Goal: Task Accomplishment & Management: Use online tool/utility

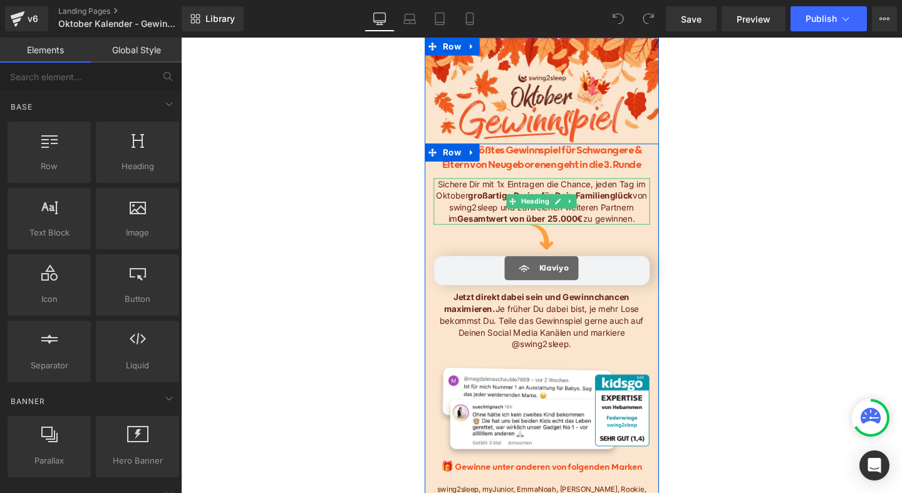
click at [648, 216] on h4 "Sichere Dir mit 1x Eintragen die Chance, jeden Tag im Oktober großartige Preise…" at bounding box center [560, 209] width 227 height 49
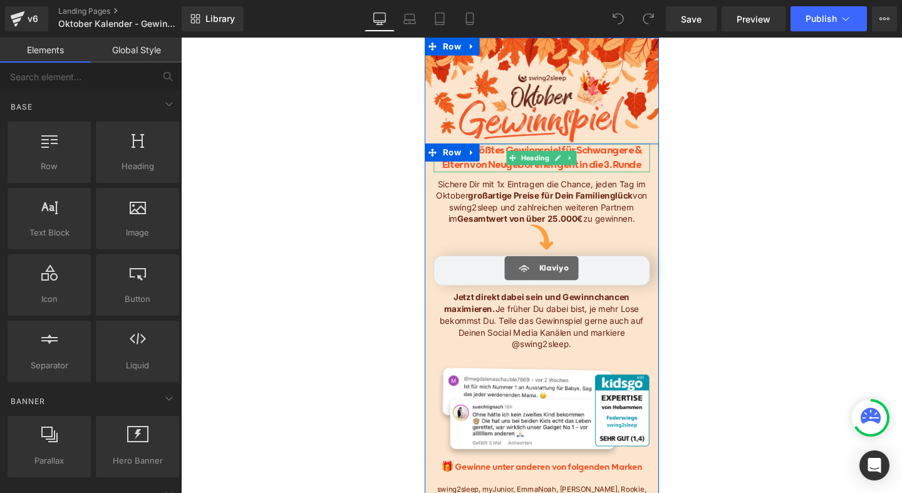
click at [630, 170] on h3 "Unser größtes Gewinnspiel für Schwangere & Eltern von Neugeborenen geht in die …" at bounding box center [560, 164] width 227 height 30
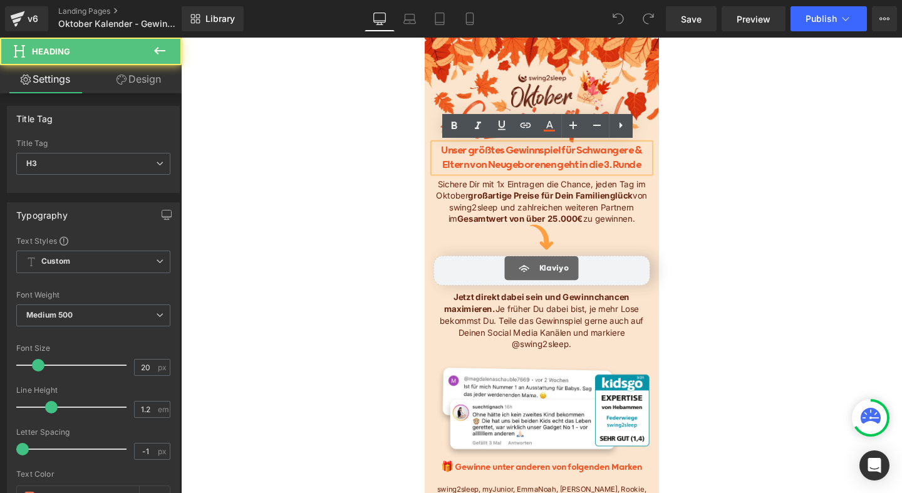
click at [631, 172] on h3 "Unser größtes Gewinnspiel für Schwangere & Eltern von Neugeborenen geht in die …" at bounding box center [560, 164] width 227 height 30
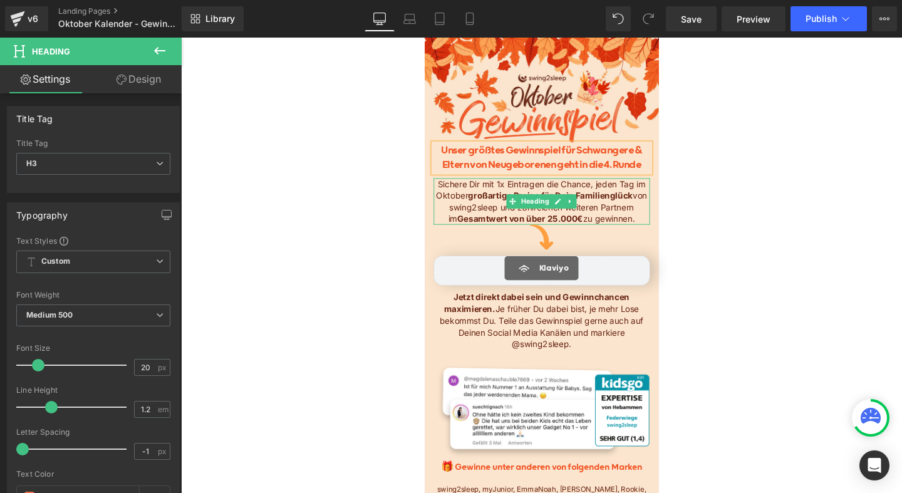
click at [566, 228] on strong "Gesamtwert von über 25.000€" at bounding box center [538, 227] width 132 height 11
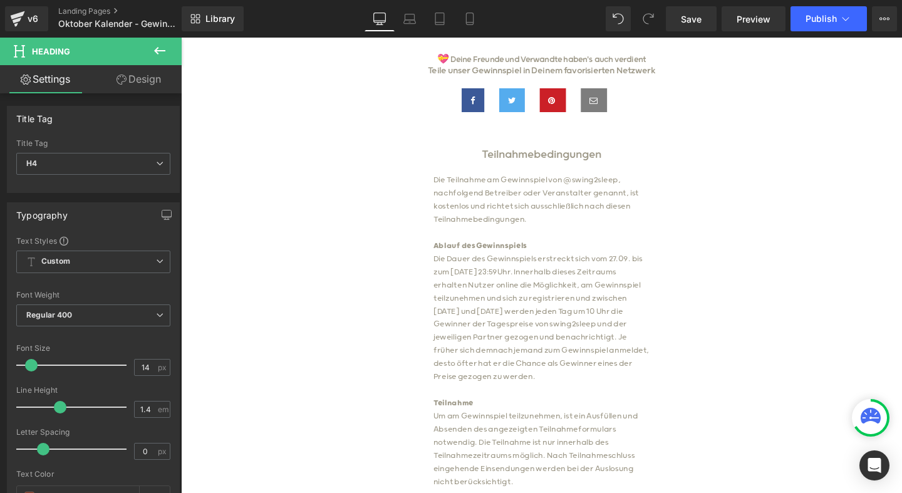
scroll to position [629, 0]
click at [638, 263] on p "Die Dauer des Gewinnspiels erstreckt sich vom 27.09. bis zum [DATE] 23:59Uhr. I…" at bounding box center [560, 332] width 227 height 138
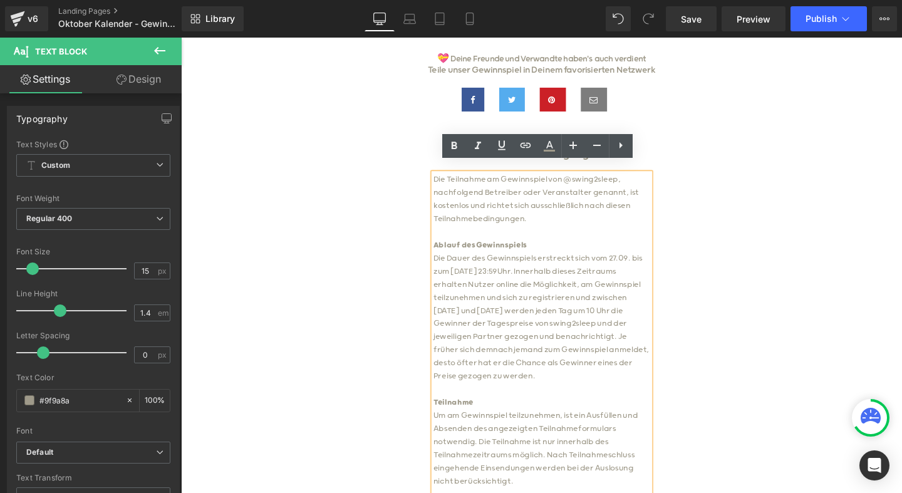
click at [640, 263] on p "Die Dauer des Gewinnspiels erstreckt sich vom 27.09. bis zum [DATE] 23:59Uhr. I…" at bounding box center [560, 332] width 227 height 138
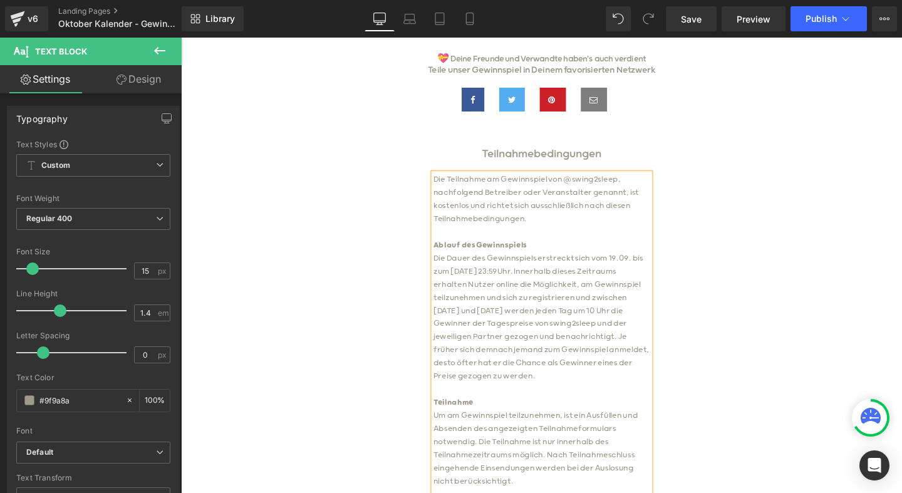
click at [654, 263] on p "Die Dauer des Gewinnspiels erstreckt sich vom 19.09. bis zum [DATE] 23:59Uhr. I…" at bounding box center [560, 332] width 227 height 138
click at [498, 273] on p "Die Dauer des Gewinnspiels erstreckt sich vom [DATE] bis zum [DATE] 23:59Uhr. I…" at bounding box center [560, 332] width 227 height 138
click at [520, 301] on p "Die Dauer des Gewinnspiels erstreckt sich vom [DATE] bis zum [DATE] 23:59Uhr. I…" at bounding box center [560, 332] width 227 height 138
click at [647, 300] on p "Die Dauer des Gewinnspiels erstreckt sich vom [DATE] bis zum [DATE] 23:59Uhr. I…" at bounding box center [560, 332] width 227 height 138
click at [509, 273] on p "Die Dauer des Gewinnspiels erstreckt sich vom [DATE] bis zum [DATE] 23:59Uhr. I…" at bounding box center [560, 332] width 227 height 138
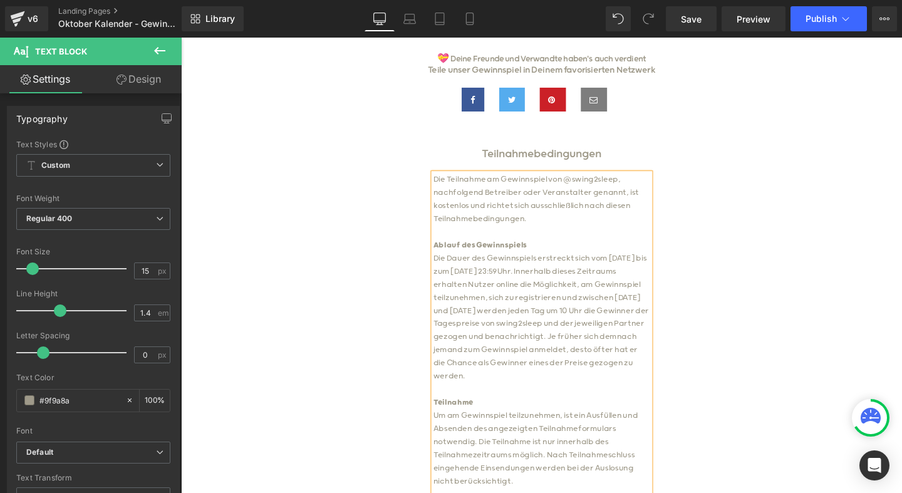
click at [486, 274] on p "Die Dauer des Gewinnspiels erstreckt sich vom [DATE] bis zum [DATE] 23:59Uhr. I…" at bounding box center [560, 332] width 227 height 138
click at [472, 316] on p "Die Dauer des Gewinnspiels erstreckt sich vom [DATE] bis zum [DATE] 23:59Uhr. I…" at bounding box center [560, 332] width 227 height 138
click at [588, 314] on p "Die Dauer des Gewinnspiels erstreckt sich vom [DATE] bis zum [DATE] 23:59Uhr. I…" at bounding box center [560, 332] width 227 height 138
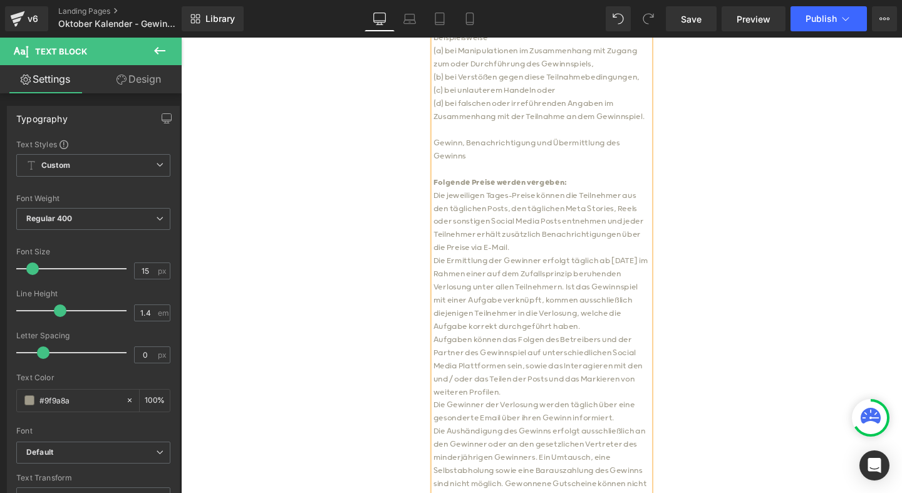
scroll to position [1496, 0]
click at [554, 244] on p "Die jeweiligen Tages-Preise können die Teilnehmer aus den täglichen Posts, den …" at bounding box center [560, 229] width 227 height 69
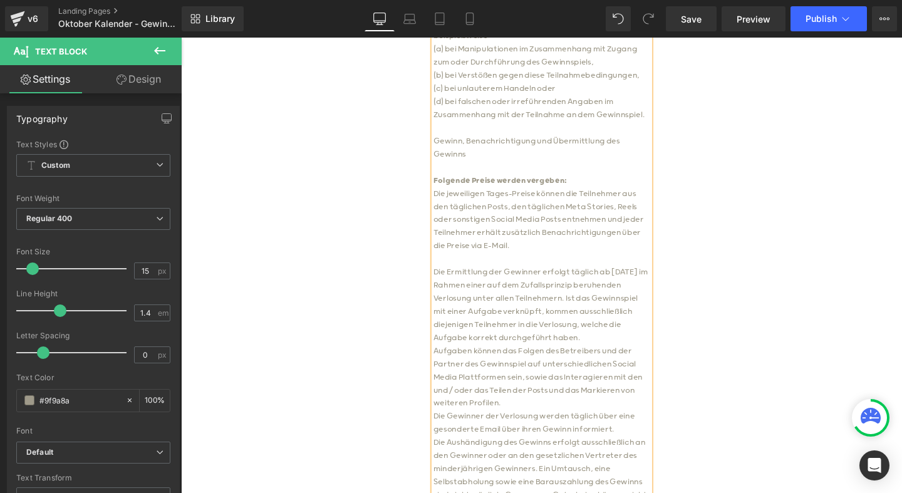
click at [641, 278] on p "Die Ermittlung der Gewinner erfolgt täglich ab [DATE] im Rahmen einer auf dem Z…" at bounding box center [560, 319] width 227 height 83
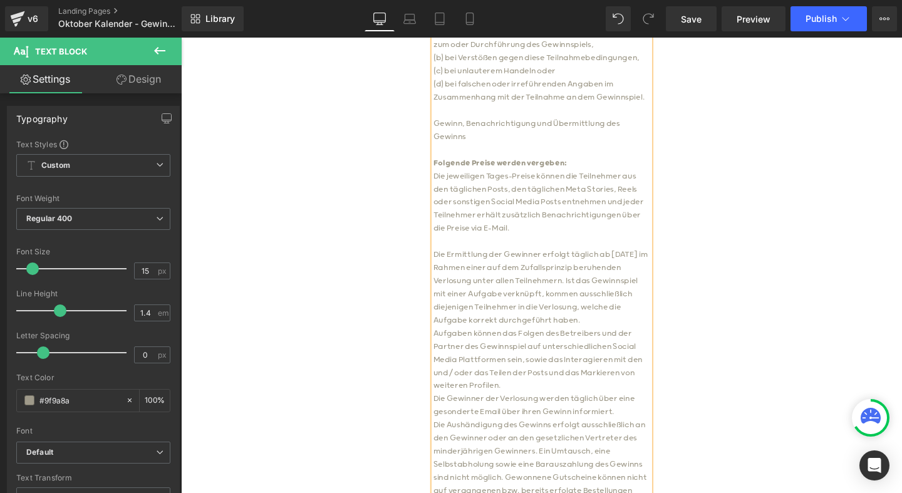
click at [586, 283] on p "Die Ermittlung der Gewinner erfolgt täglich ab [DATE] im Rahmen einer auf dem Z…" at bounding box center [560, 300] width 227 height 83
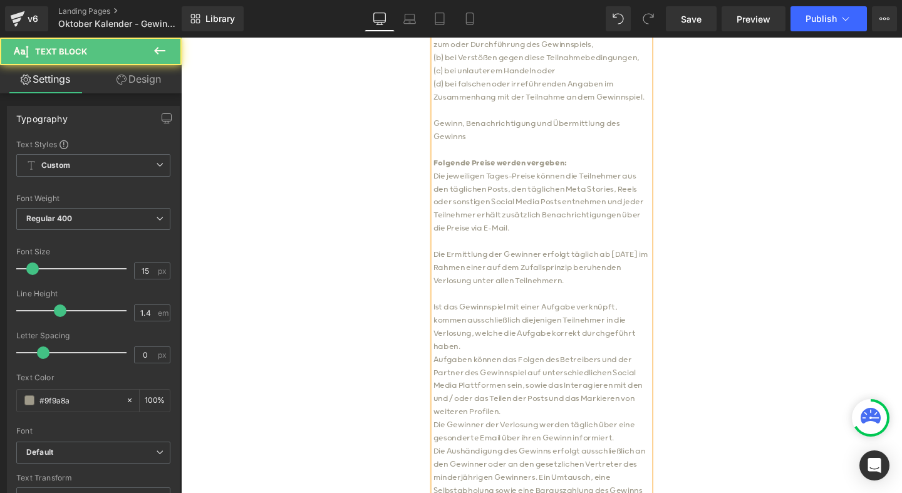
click at [482, 348] on p "Ist das Gewinnspiel mit einer Aufgabe verknüpft, kommen ausschließlich diejenig…" at bounding box center [560, 342] width 227 height 55
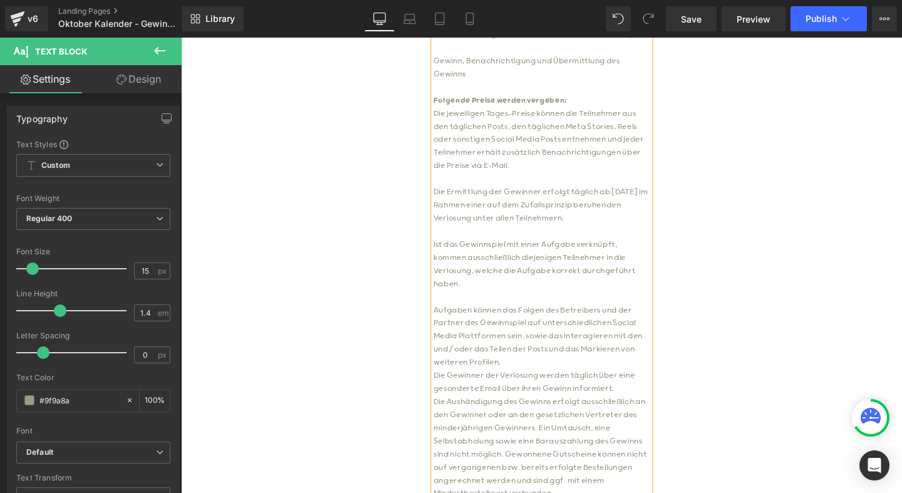
scroll to position [1583, 0]
click at [532, 367] on p "Aufgaben können das Folgen des Betreibers und der Partner des Gewinnspiel auf u…" at bounding box center [560, 350] width 227 height 69
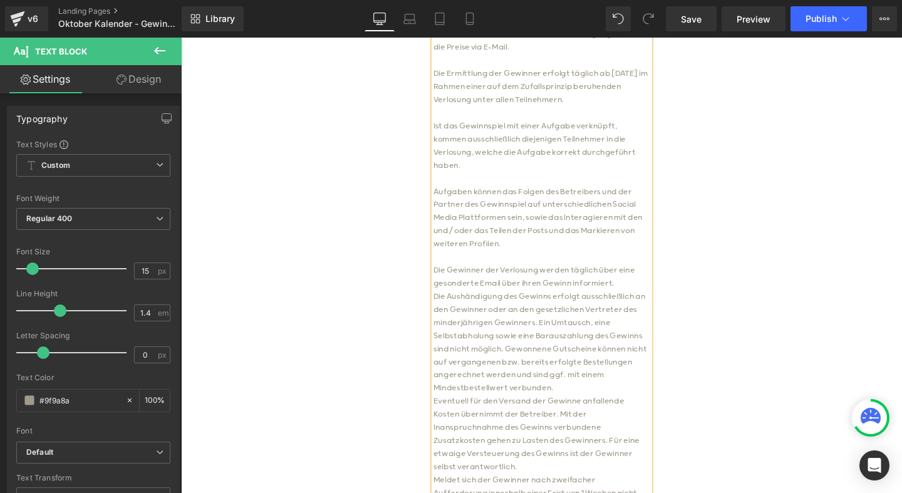
scroll to position [1708, 0]
click at [620, 273] on p "Die Gewinner der Verlosung werden täglich über eine gesonderte Email über ihren…" at bounding box center [560, 287] width 227 height 28
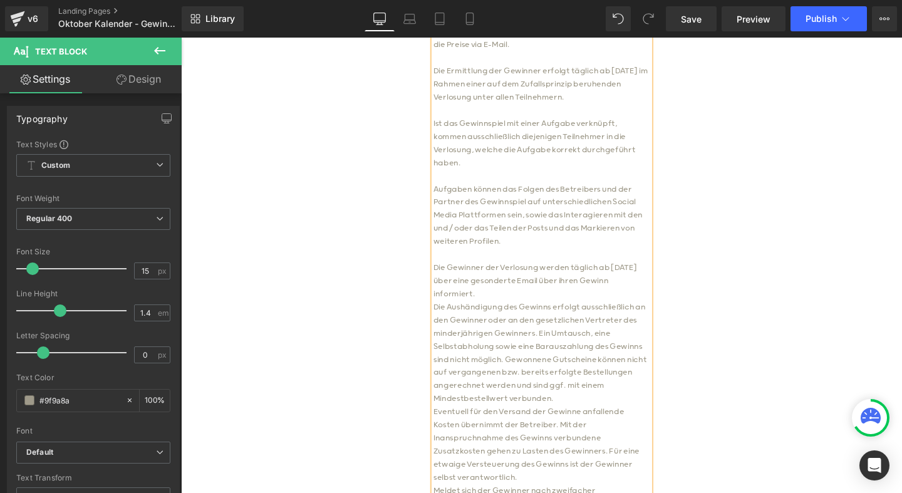
click at [536, 292] on p "Die Gewinner der Verlosung werden täglich ab [DATE] über eine gesonderte Email …" at bounding box center [560, 293] width 227 height 41
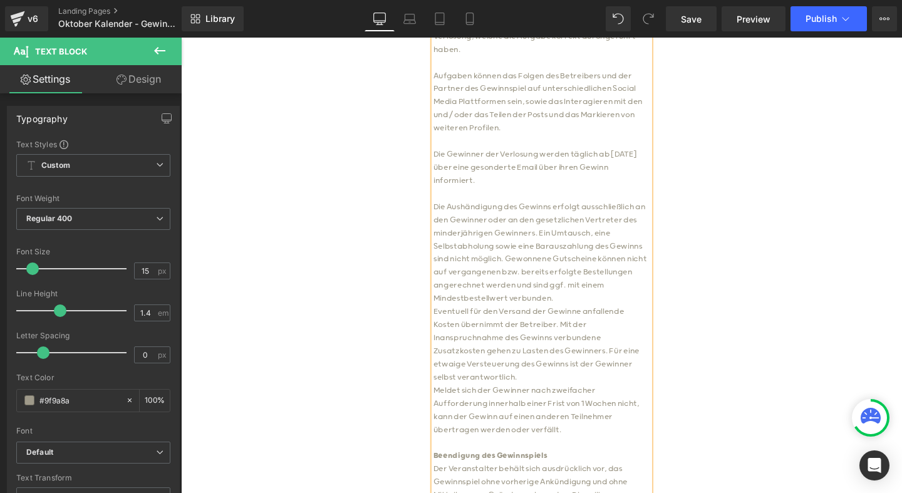
scroll to position [1833, 0]
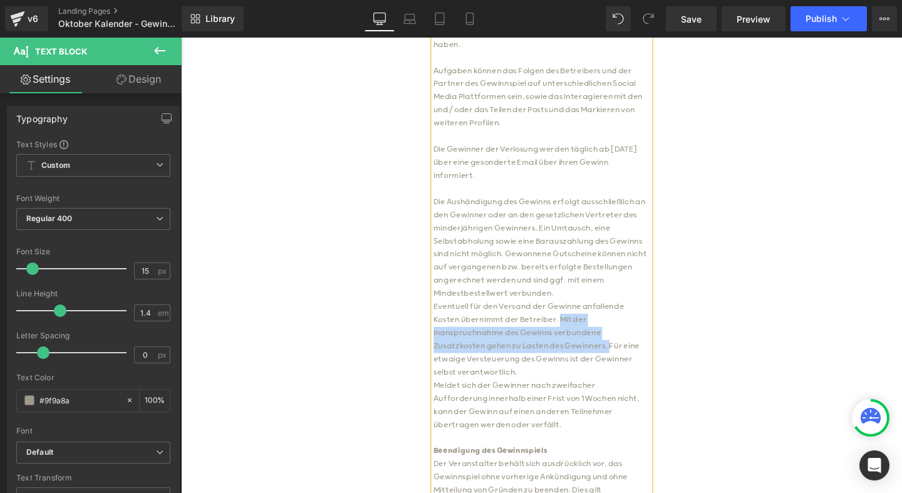
drag, startPoint x: 632, startPoint y: 352, endPoint x: 579, endPoint y: 326, distance: 58.8
click at [579, 326] on p "Eventuell für den Versand der Gewinne anfallende Kosten übernimmt der Betreiber…" at bounding box center [560, 355] width 227 height 83
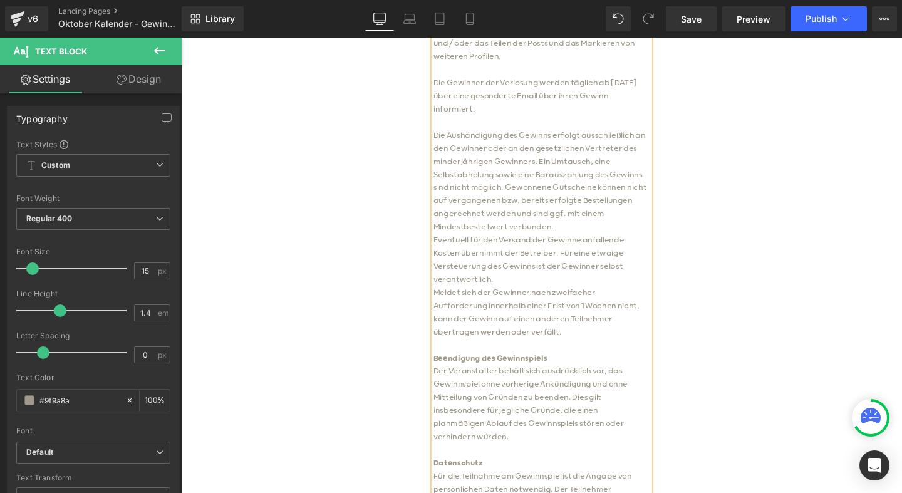
scroll to position [1915, 0]
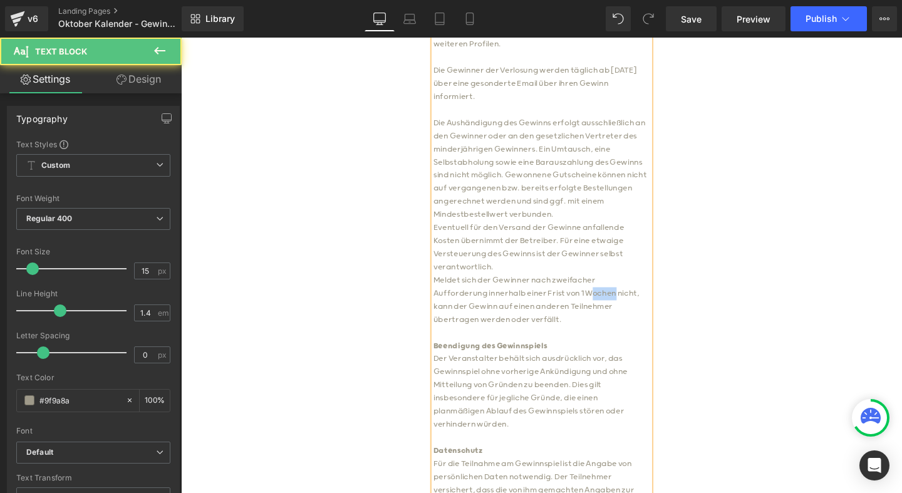
drag, startPoint x: 582, startPoint y: 298, endPoint x: 558, endPoint y: 298, distance: 23.8
click at [558, 298] on p "Meldet sich der Gewinner nach zweifacher Aufforderung innerhalb einer Frist von…" at bounding box center [560, 313] width 227 height 55
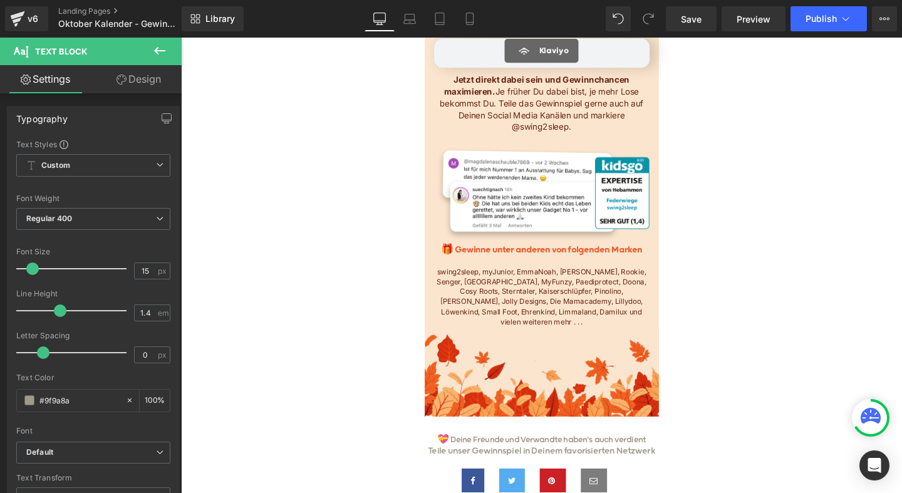
scroll to position [217, 0]
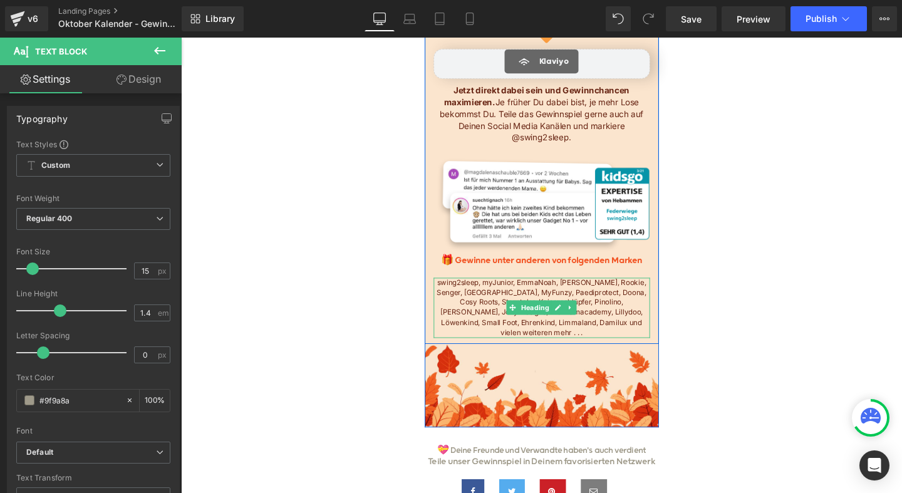
click at [646, 310] on h4 "swing2sleep, myJunior, EmmaNoah, [PERSON_NAME], Rookie, Senger, [GEOGRAPHIC_DAT…" at bounding box center [560, 321] width 227 height 63
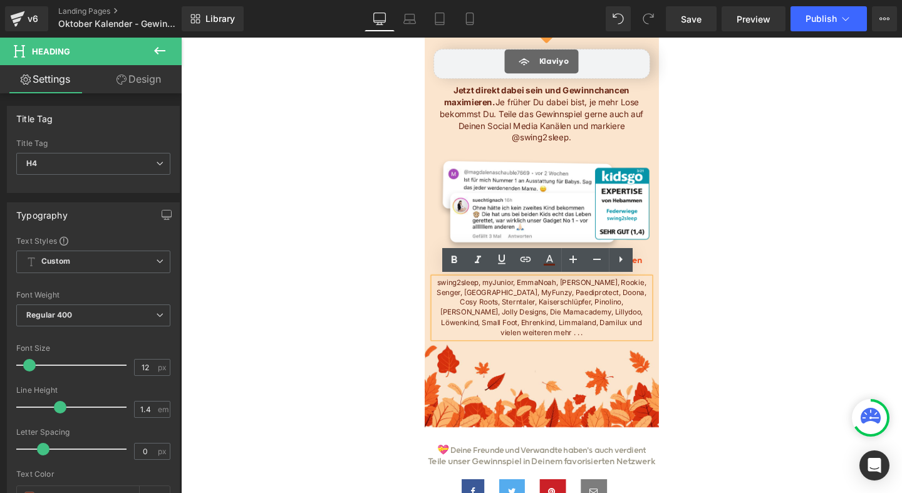
click at [630, 318] on h4 "swing2sleep, myJunior, EmmaNoah, [PERSON_NAME], Rookie, Senger, [GEOGRAPHIC_DAT…" at bounding box center [560, 321] width 227 height 63
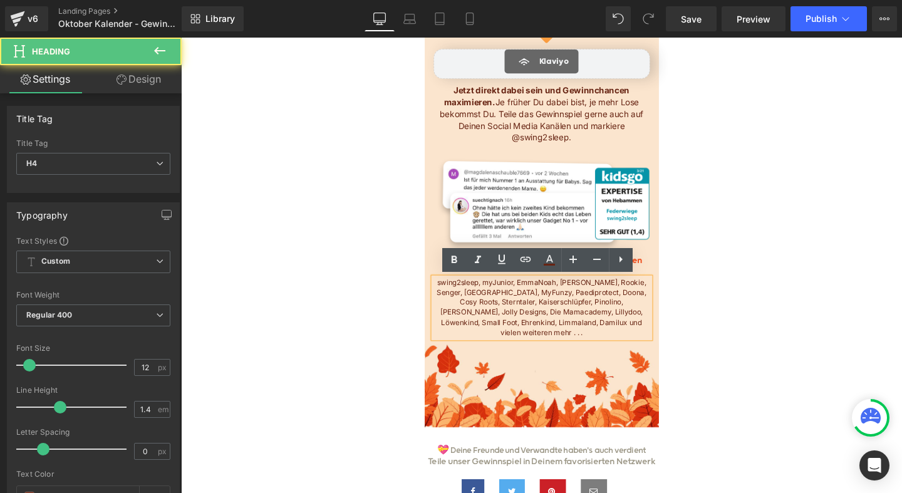
click at [630, 318] on h4 "swing2sleep, myJunior, EmmaNoah, [PERSON_NAME], Rookie, Senger, [GEOGRAPHIC_DAT…" at bounding box center [560, 321] width 227 height 63
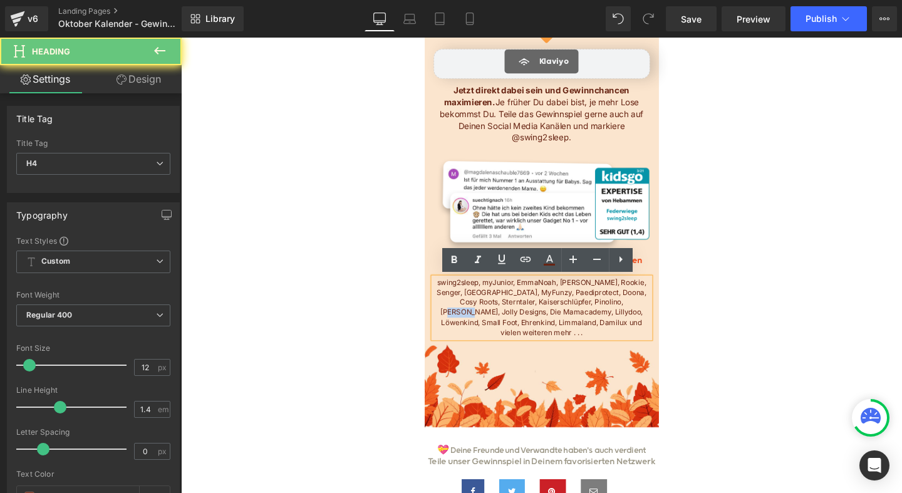
click at [630, 318] on h4 "swing2sleep, myJunior, EmmaNoah, [PERSON_NAME], Rookie, Senger, [GEOGRAPHIC_DAT…" at bounding box center [560, 321] width 227 height 63
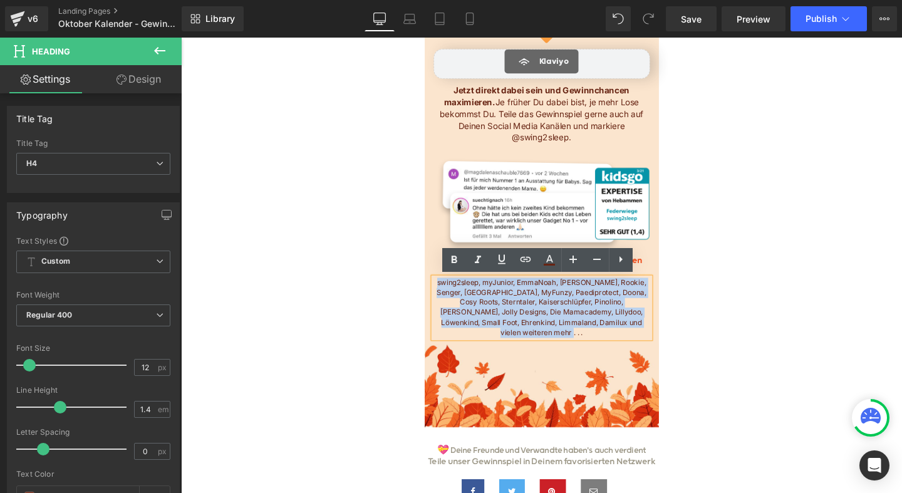
paste div
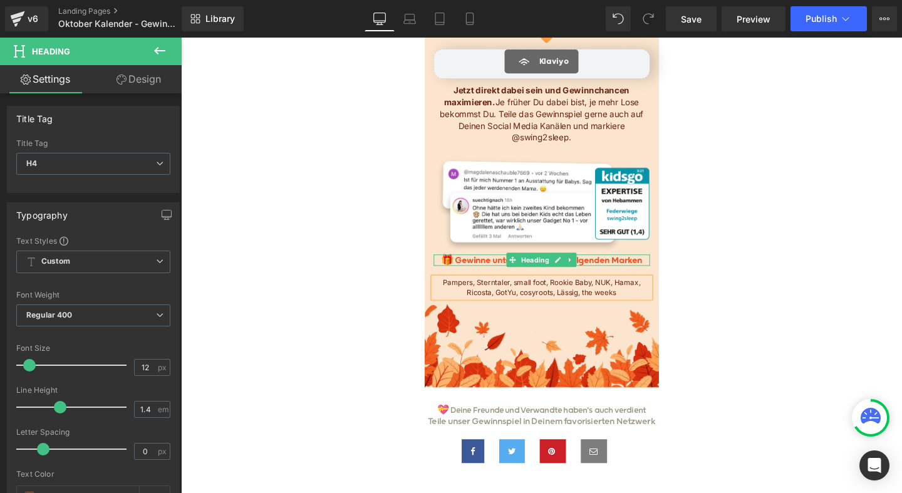
click at [489, 271] on h3 "🎁 Gewinne unter anderen von folgenden Marken" at bounding box center [560, 272] width 227 height 12
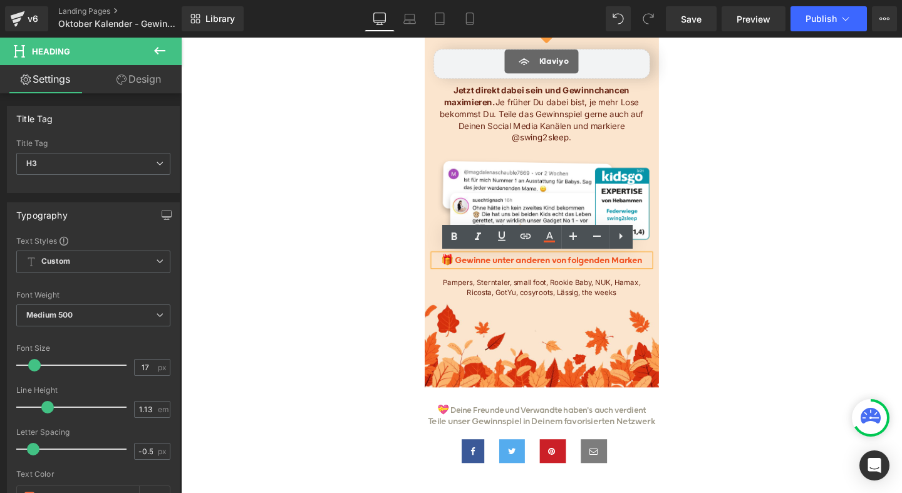
click at [566, 271] on h3 "🎁 Gewinne unter anderen von folgenden Marken" at bounding box center [560, 272] width 227 height 12
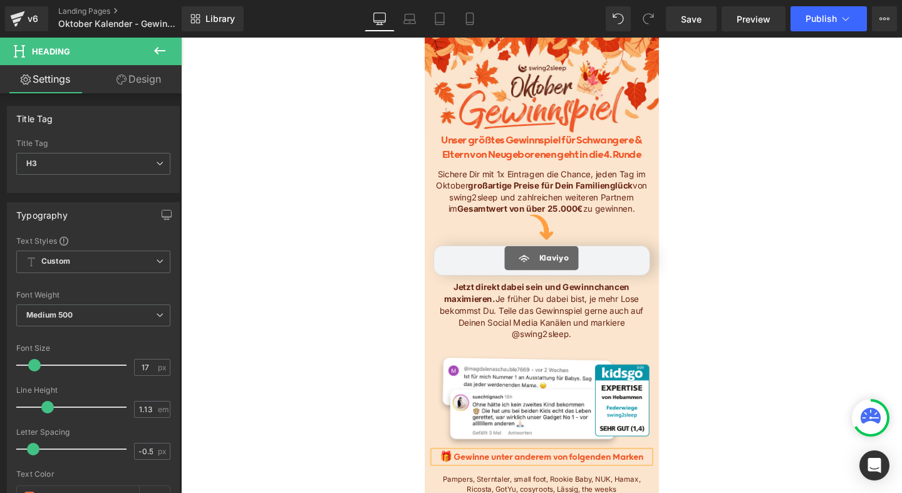
scroll to position [0, 0]
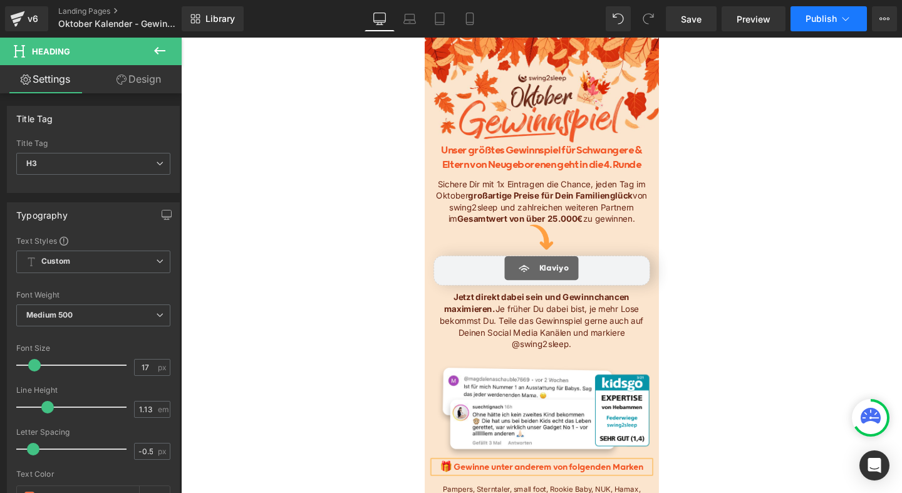
click at [818, 21] on span "Publish" at bounding box center [821, 19] width 31 height 10
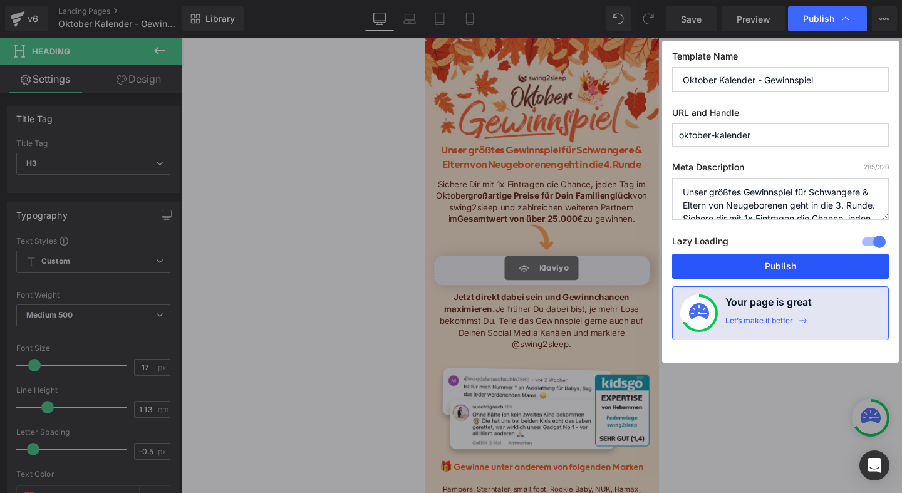
click at [791, 263] on button "Publish" at bounding box center [780, 266] width 217 height 25
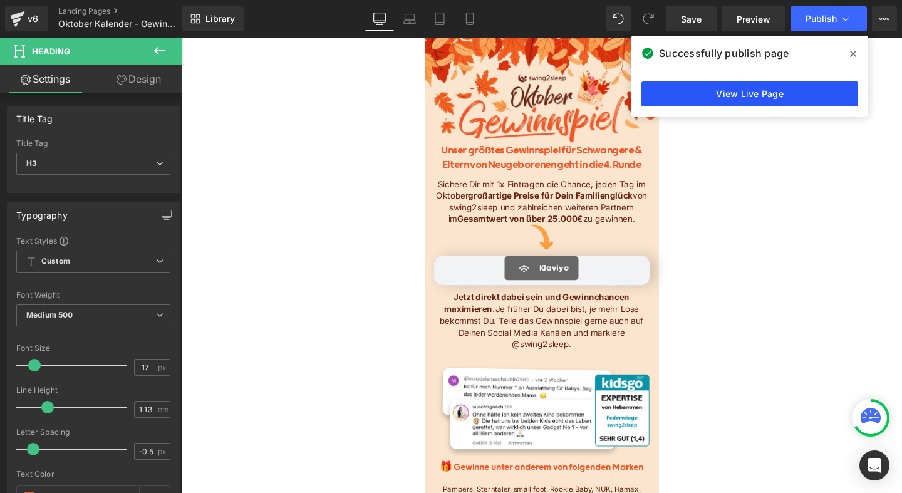
click at [742, 95] on link "View Live Page" at bounding box center [750, 93] width 217 height 25
